Goal: Task Accomplishment & Management: Manage account settings

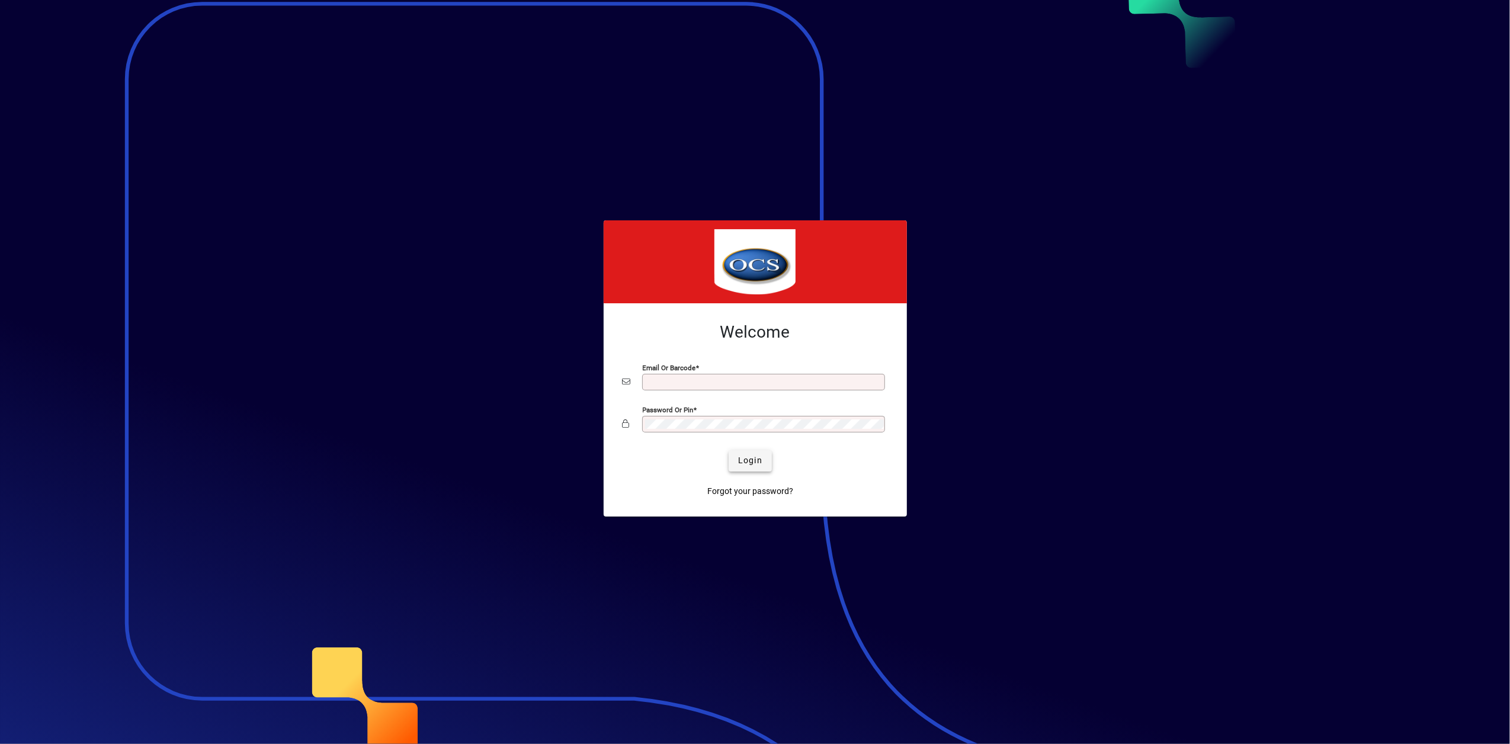
type input "**********"
click at [745, 462] on span "Login" at bounding box center [750, 460] width 24 height 12
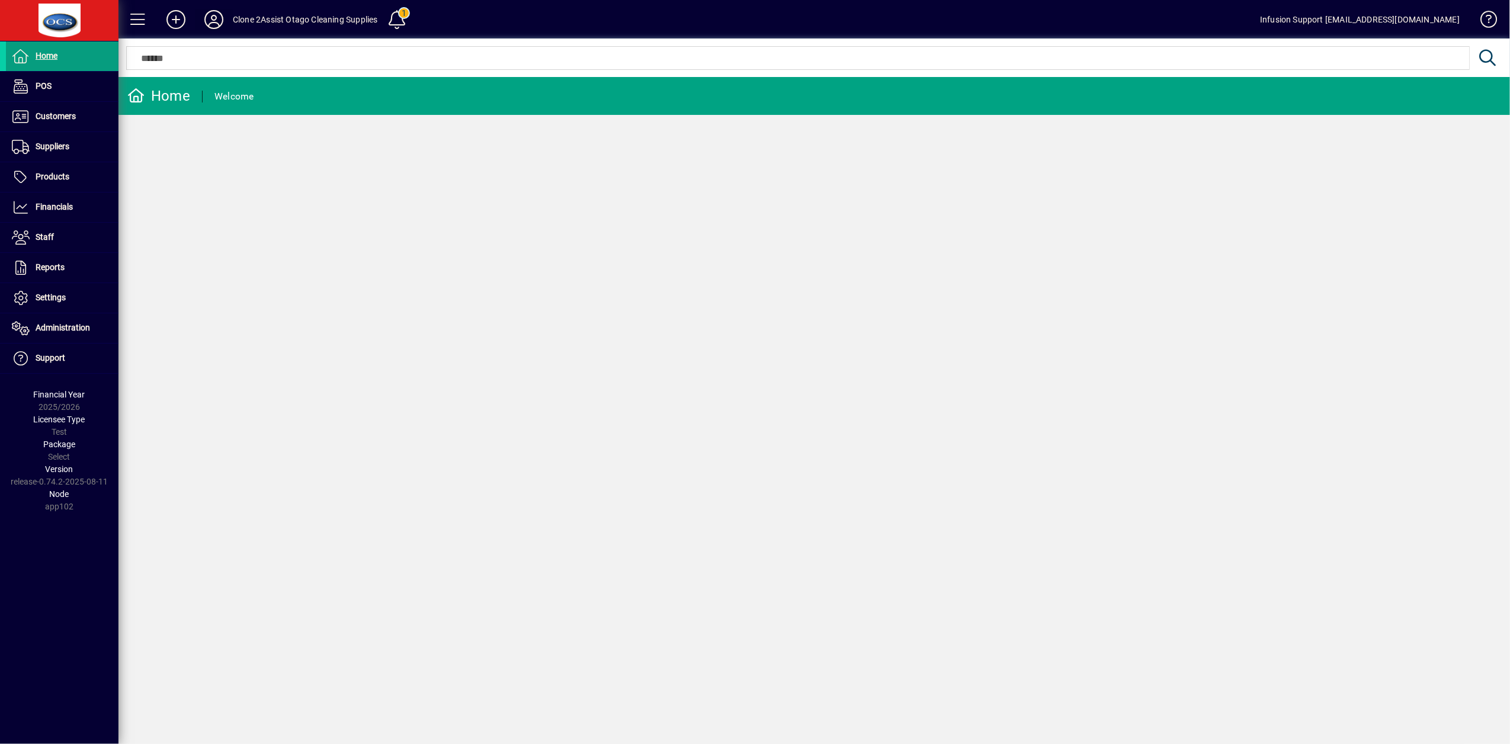
click at [213, 20] on icon at bounding box center [214, 19] width 24 height 19
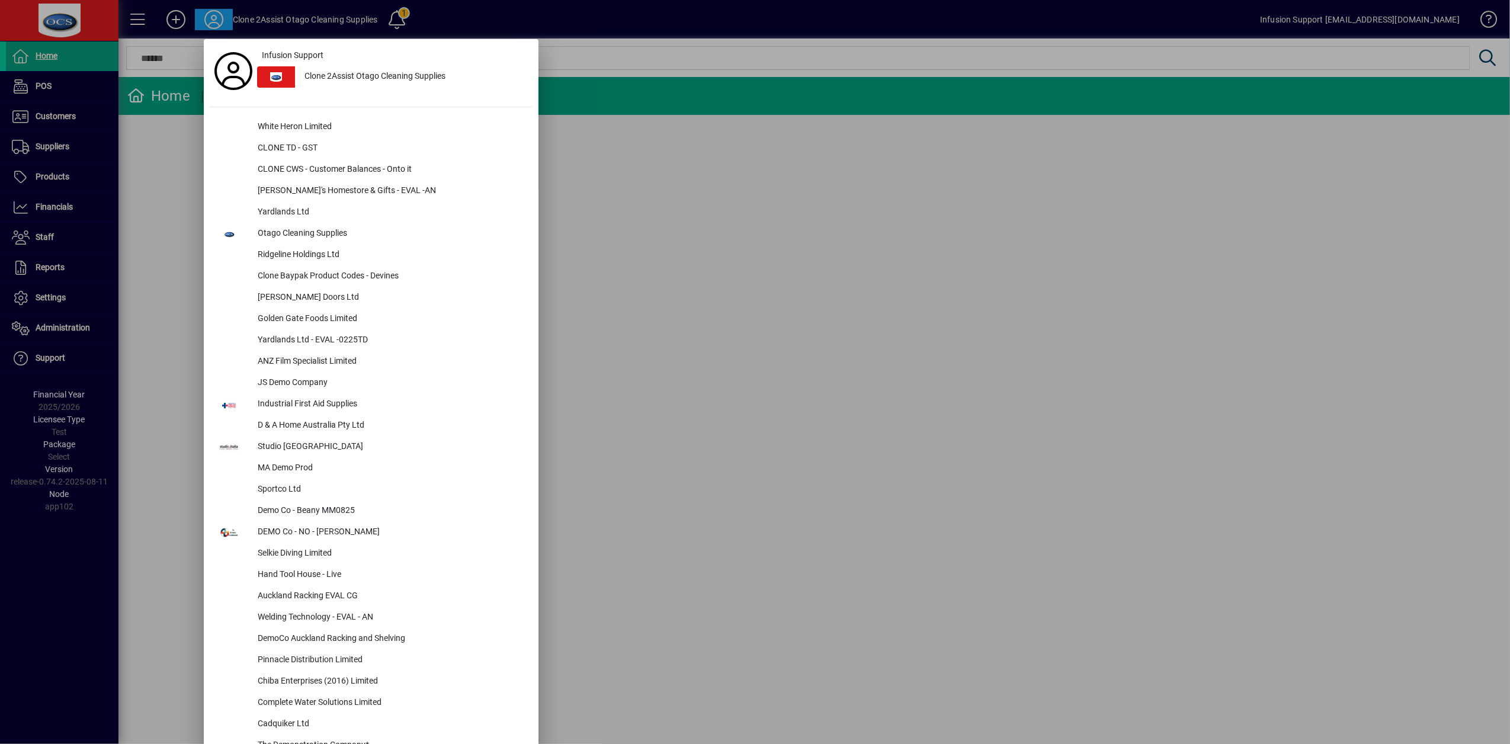
click at [53, 331] on div at bounding box center [755, 372] width 1510 height 744
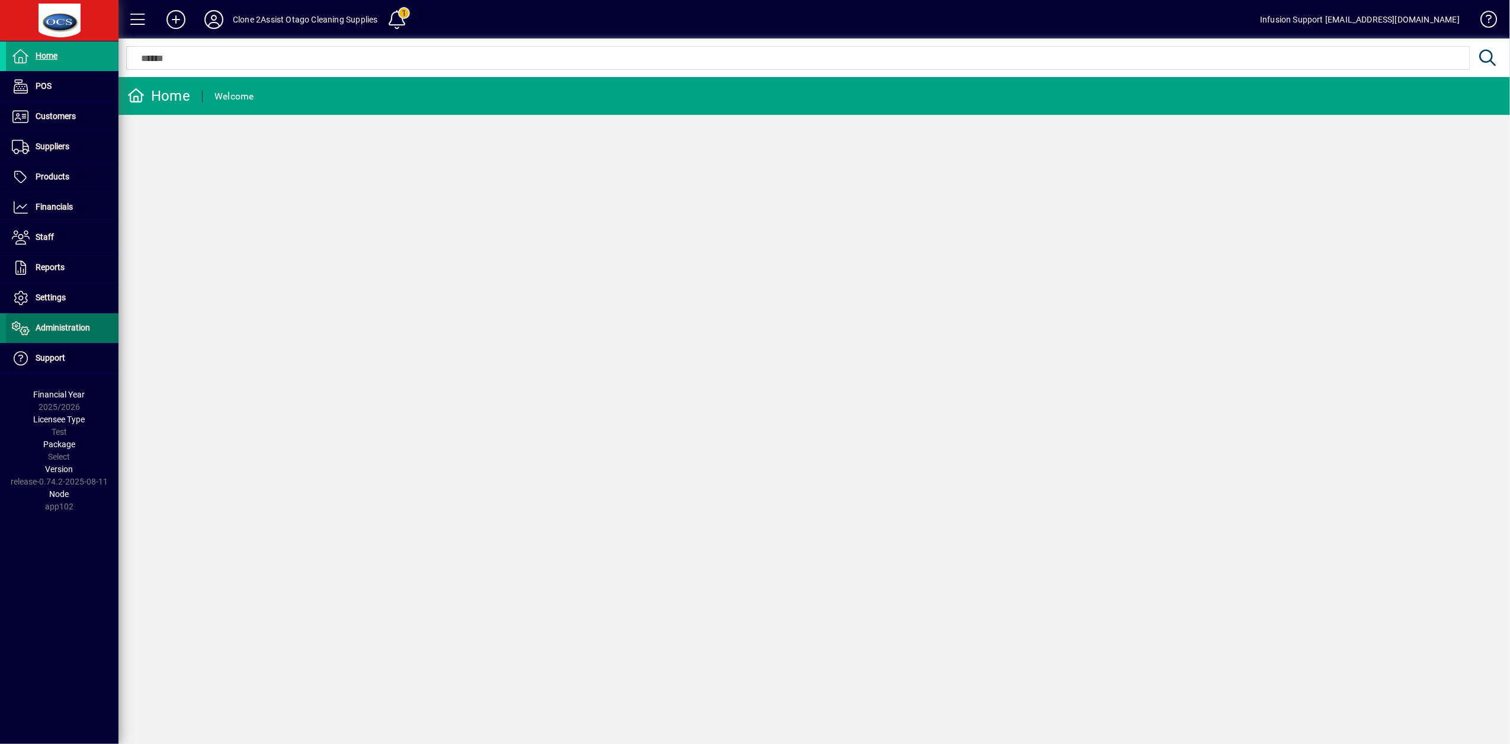
click at [55, 330] on span "Administration" at bounding box center [63, 327] width 55 height 9
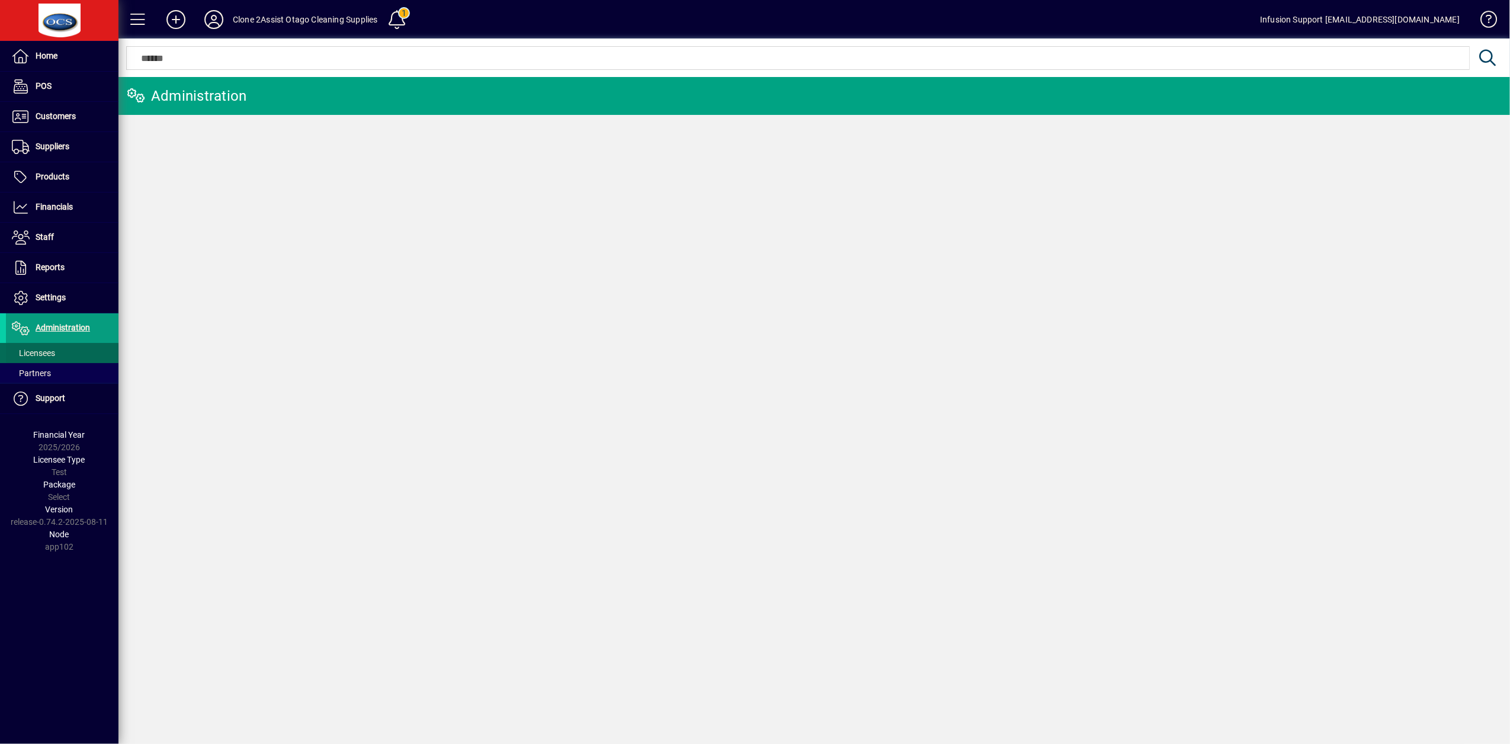
click at [41, 358] on span "Licensees" at bounding box center [33, 352] width 43 height 9
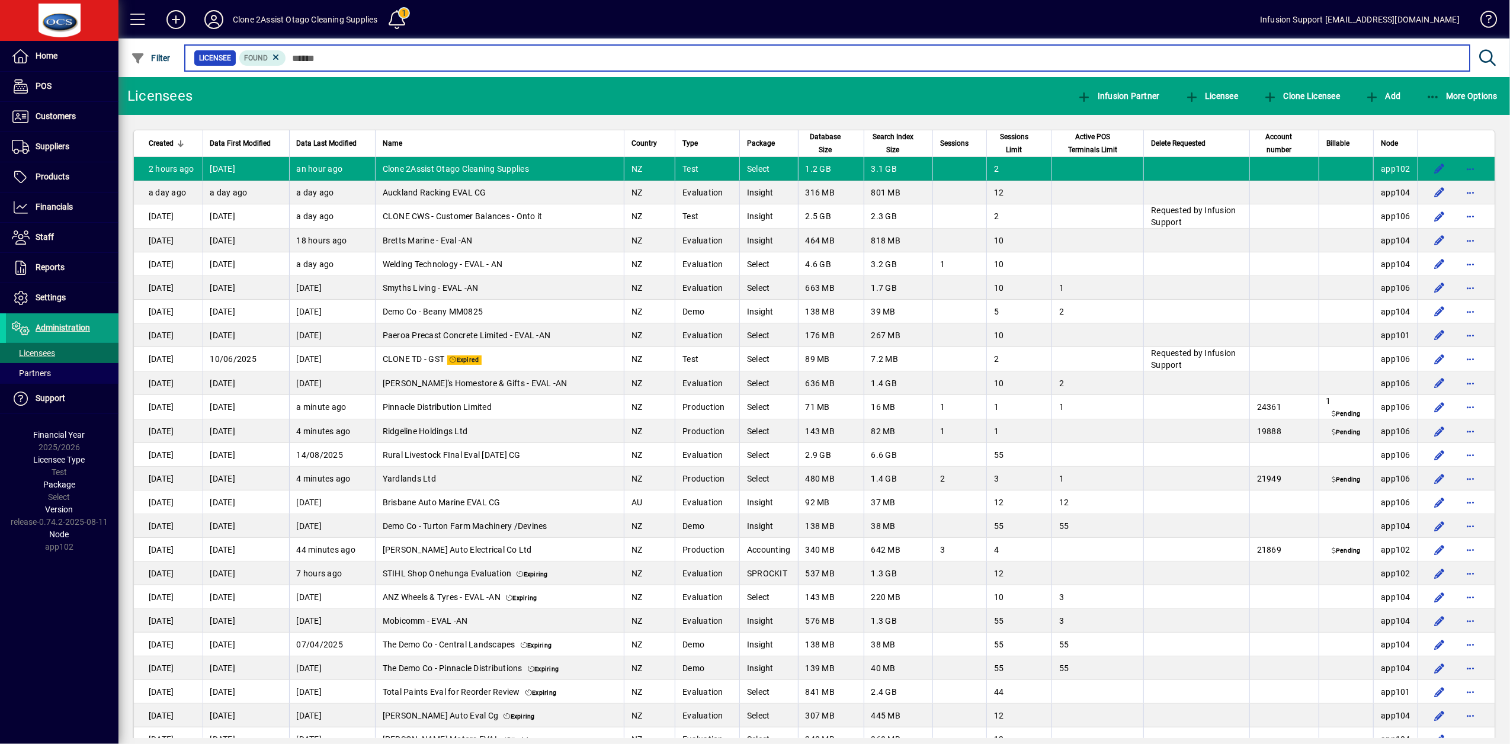
click at [316, 60] on input "text" at bounding box center [873, 58] width 1174 height 17
click at [320, 55] on input "text" at bounding box center [873, 58] width 1174 height 17
click at [332, 55] on input "text" at bounding box center [873, 58] width 1174 height 17
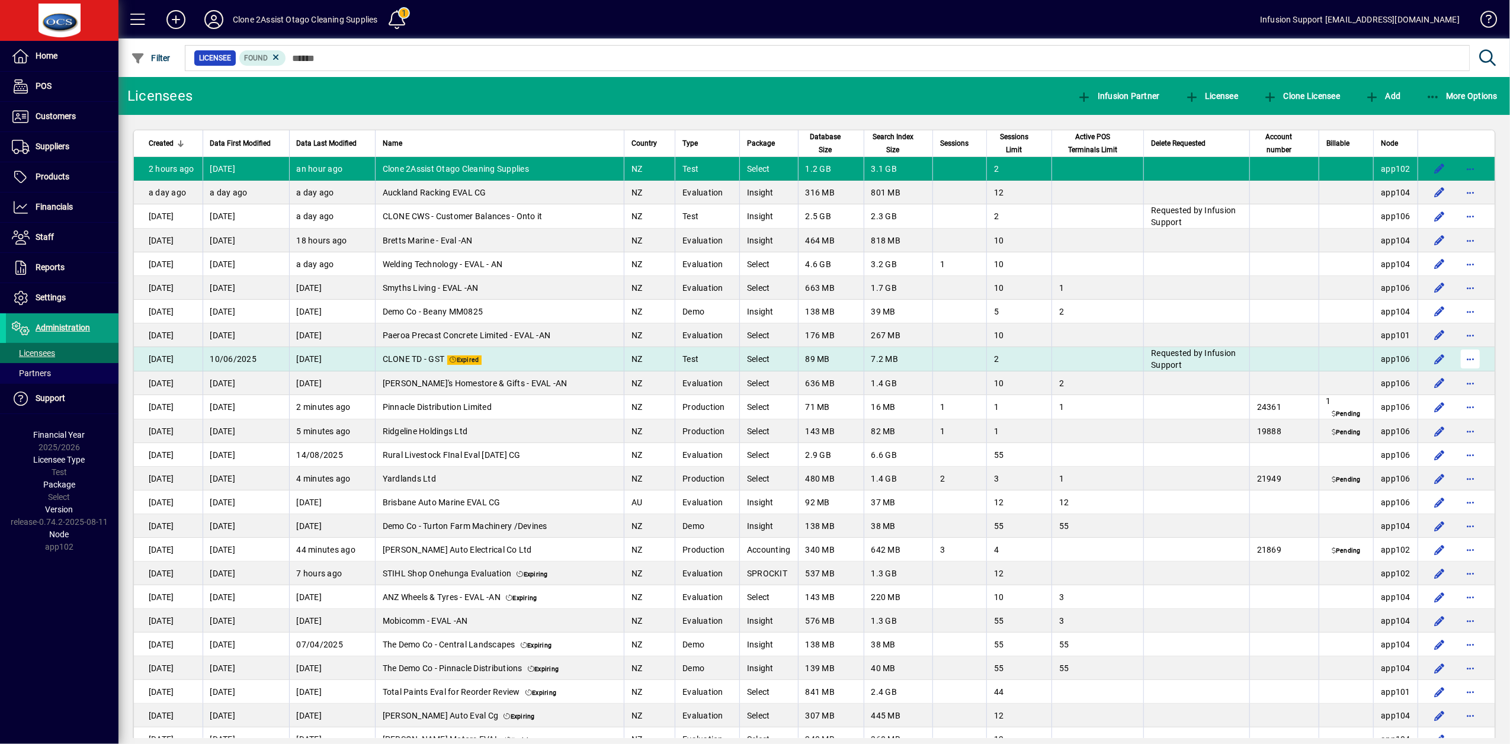
click at [1460, 361] on span "button" at bounding box center [1470, 359] width 28 height 28
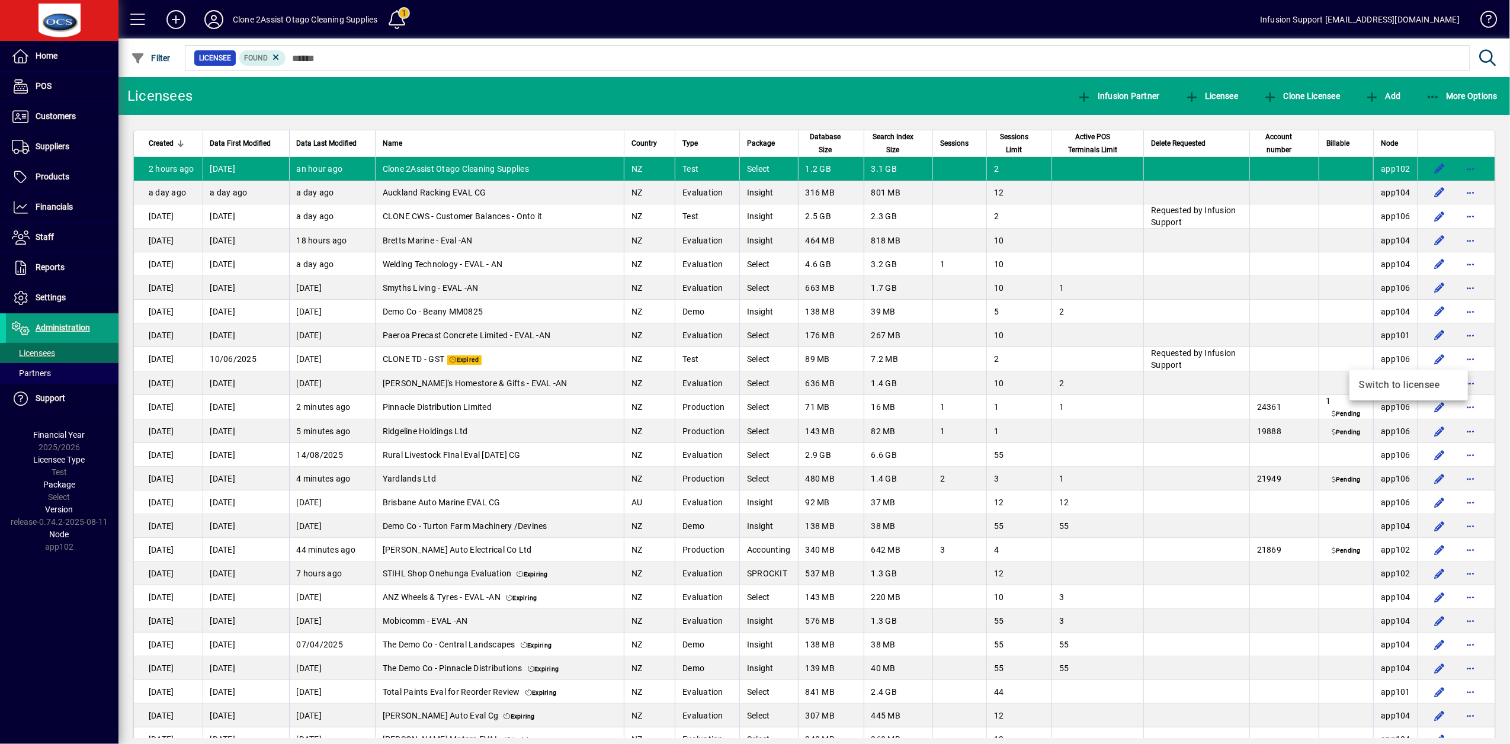
click at [1182, 385] on div at bounding box center [755, 372] width 1510 height 744
click at [1461, 168] on span "button" at bounding box center [1470, 169] width 28 height 28
click at [1233, 193] on div at bounding box center [755, 372] width 1510 height 744
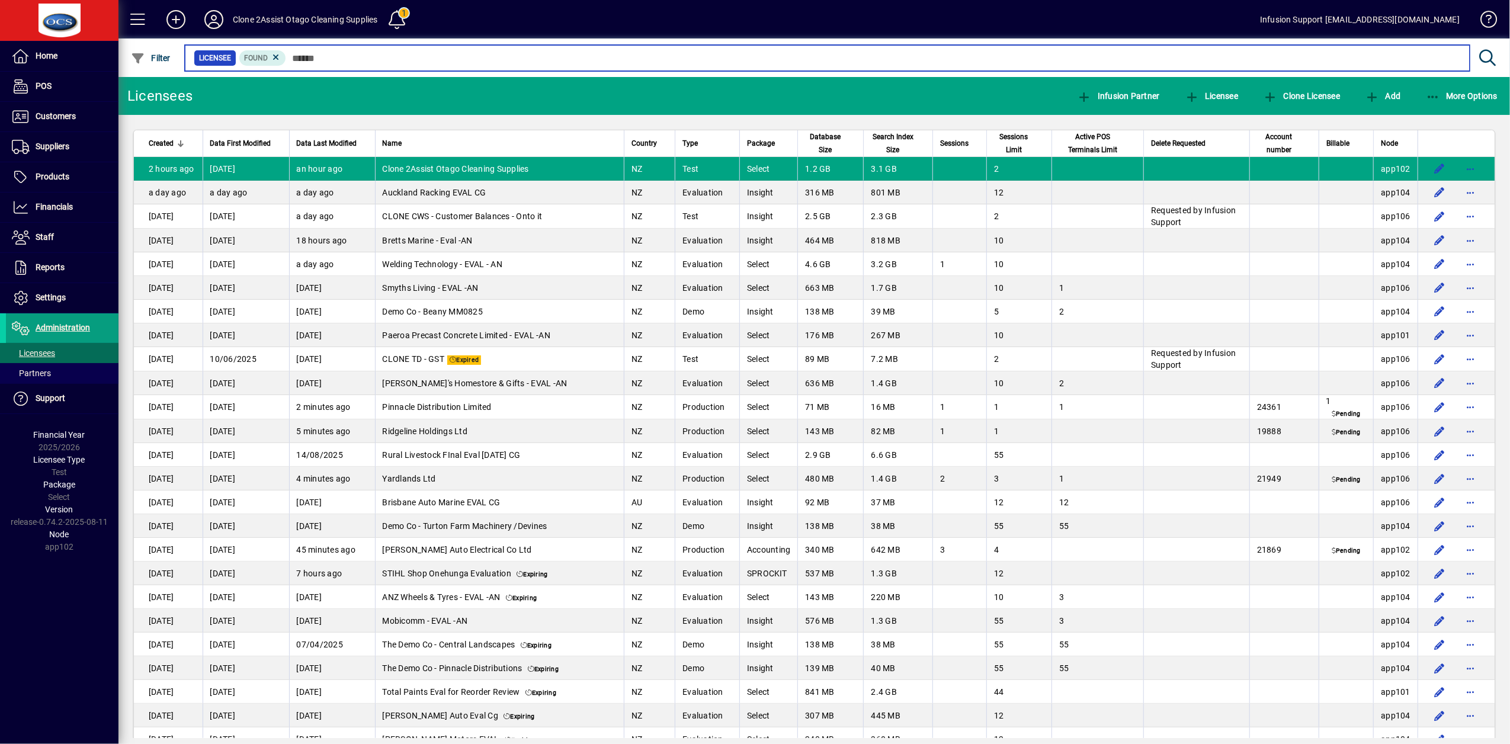
click at [309, 55] on input "text" at bounding box center [873, 58] width 1174 height 17
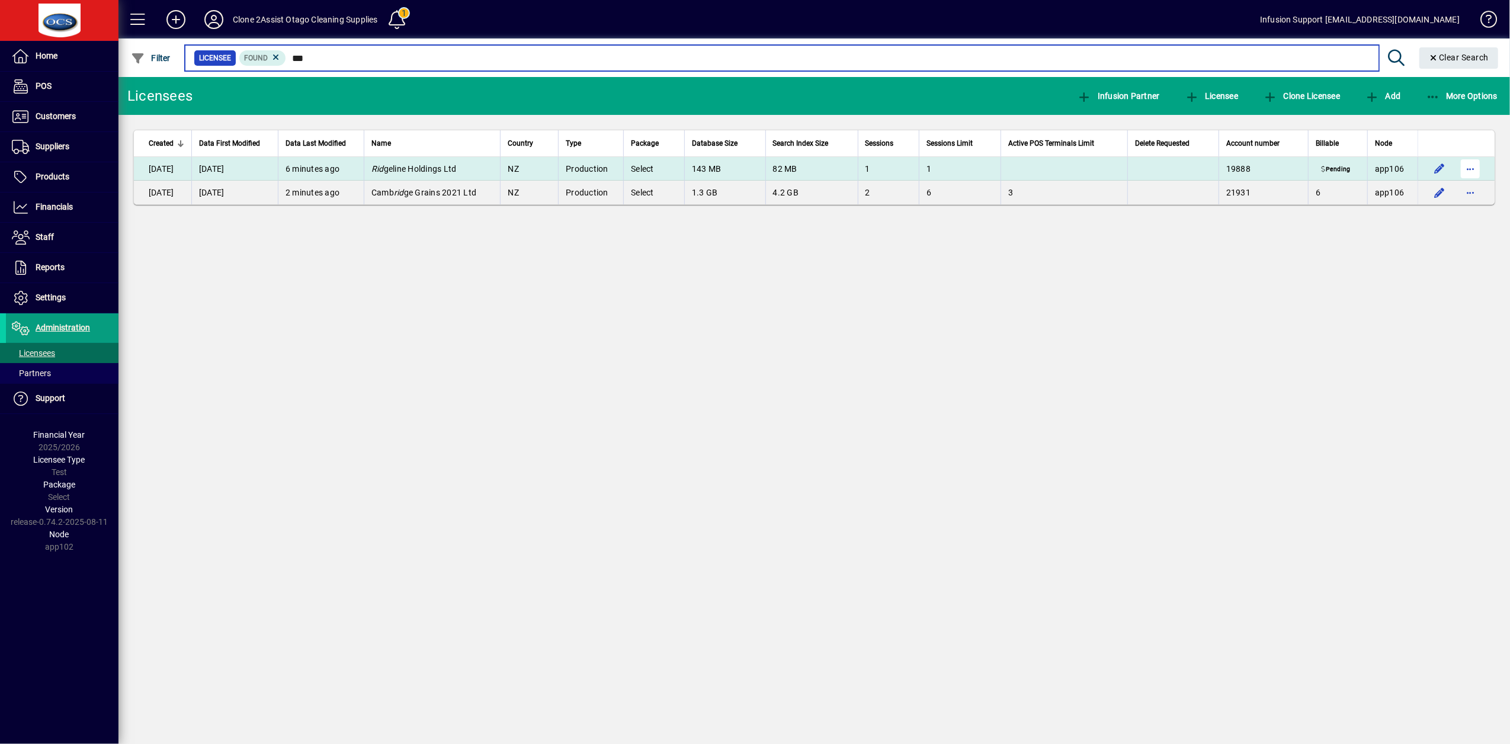
type input "***"
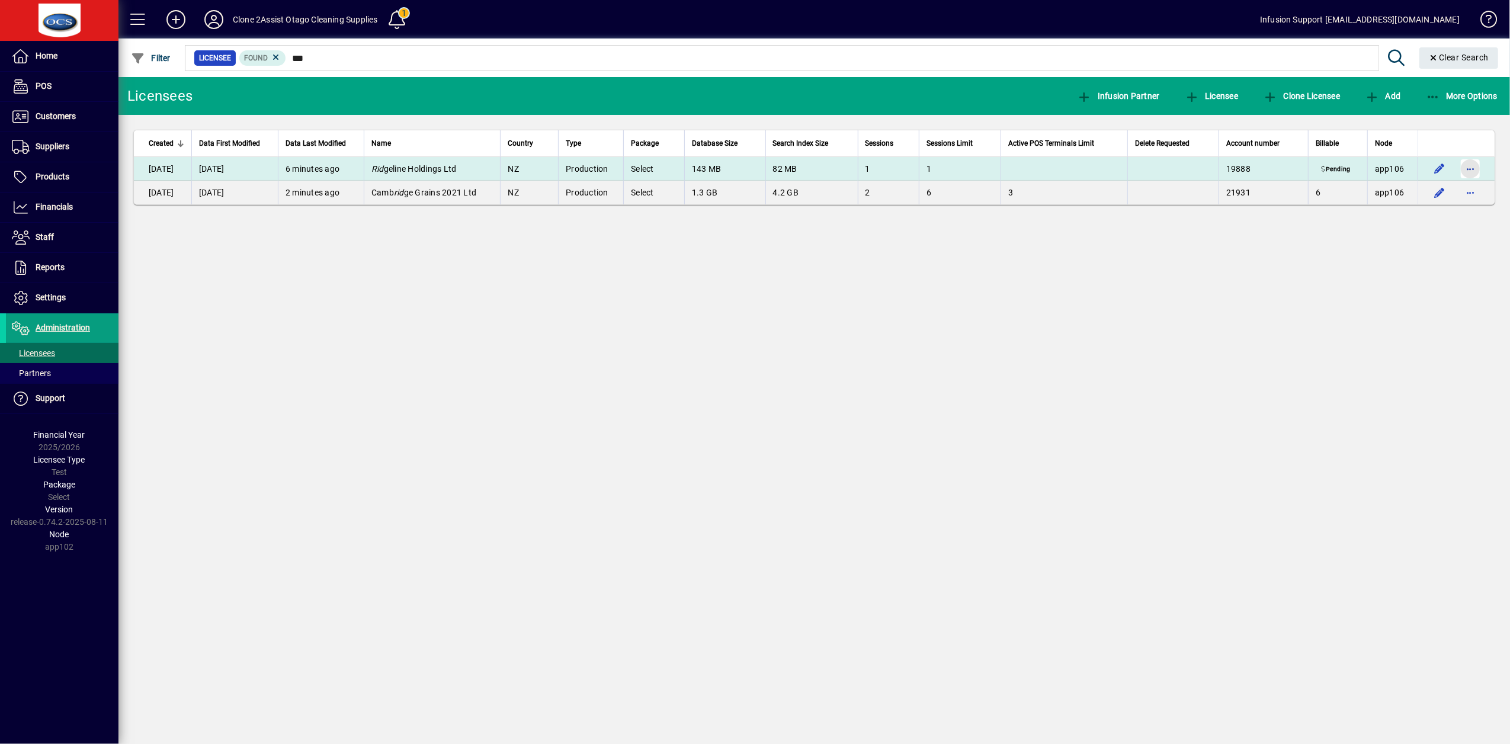
click at [1475, 169] on span "button" at bounding box center [1470, 169] width 28 height 28
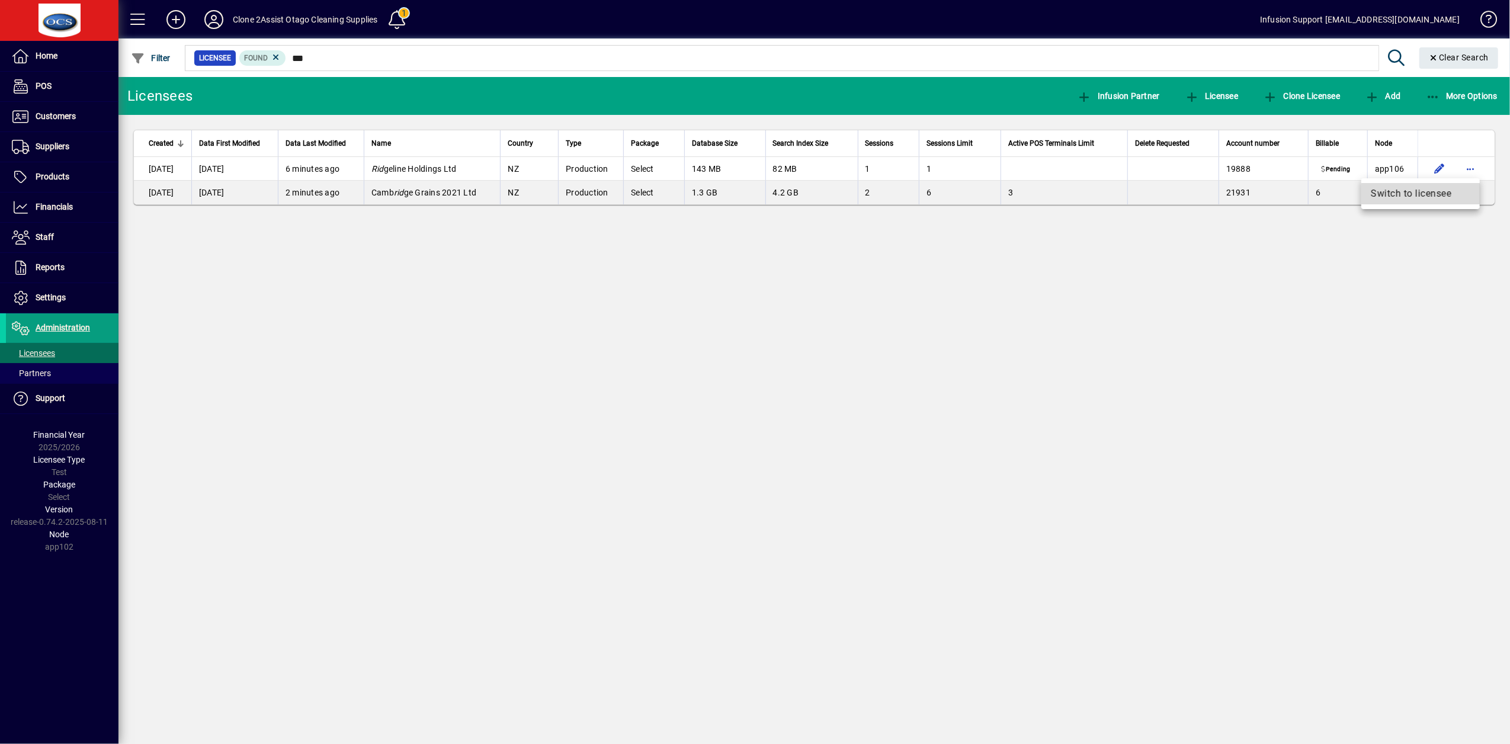
click at [1425, 192] on span "Switch to licensee" at bounding box center [1421, 194] width 100 height 14
